Goal: Information Seeking & Learning: Learn about a topic

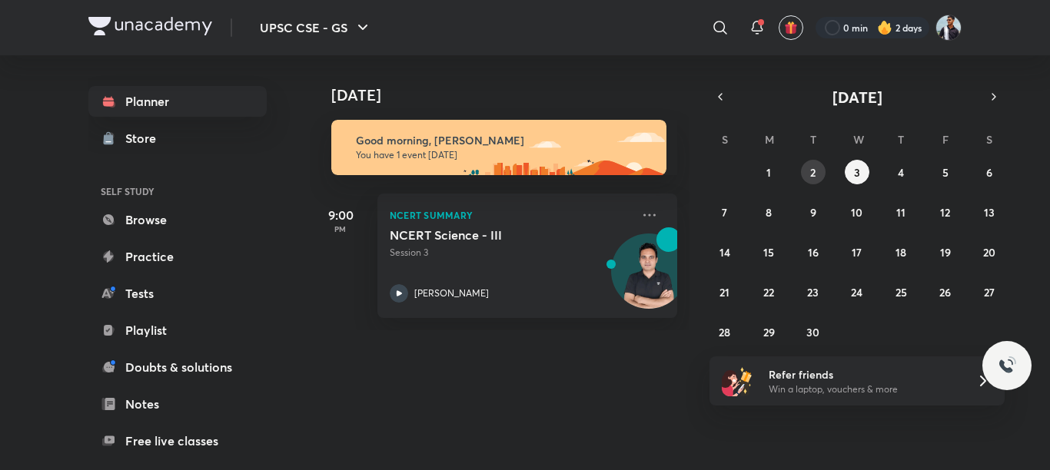
click at [809, 178] on button "2" at bounding box center [813, 172] width 25 height 25
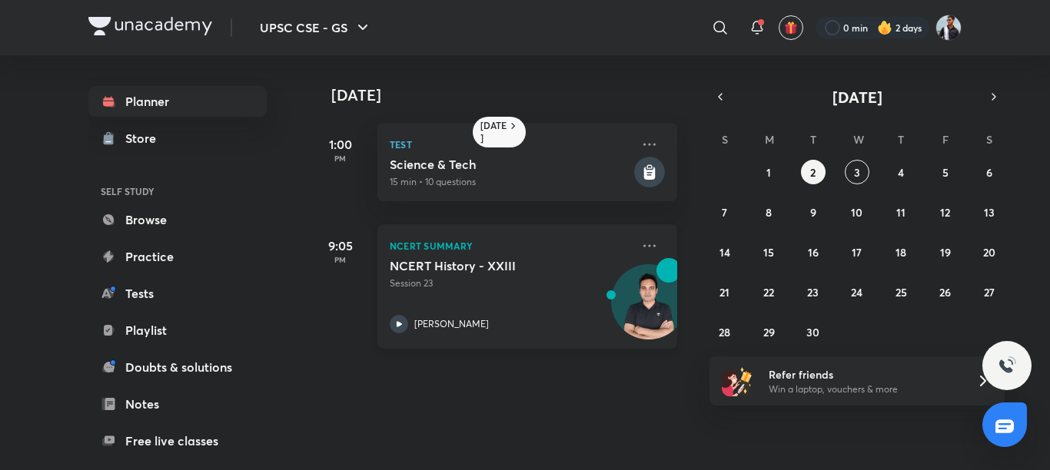
click at [629, 233] on div "NCERT Summary NCERT History - XXIII Session [GEOGRAPHIC_DATA][PERSON_NAME]" at bounding box center [527, 286] width 300 height 125
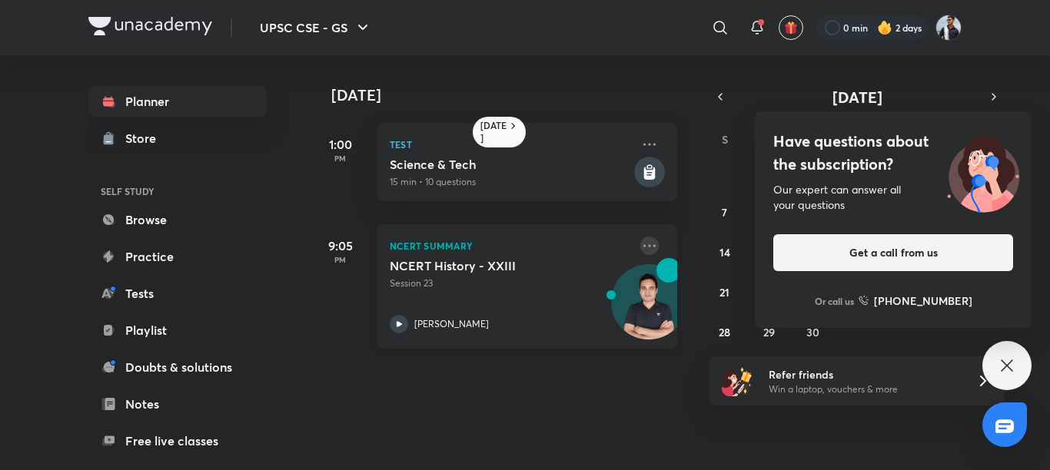
click at [640, 238] on icon at bounding box center [649, 246] width 18 height 18
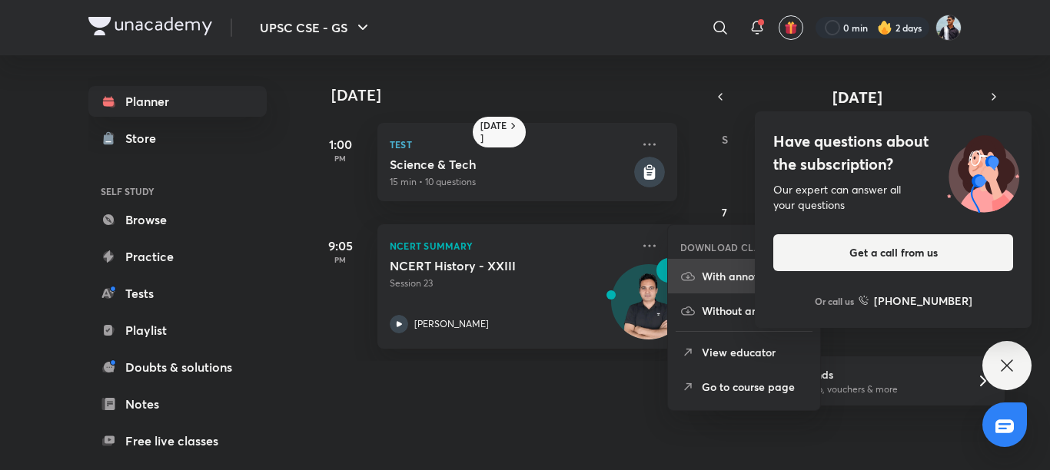
click at [736, 276] on p "With annotation" at bounding box center [755, 276] width 106 height 16
